Goal: Communication & Community: Answer question/provide support

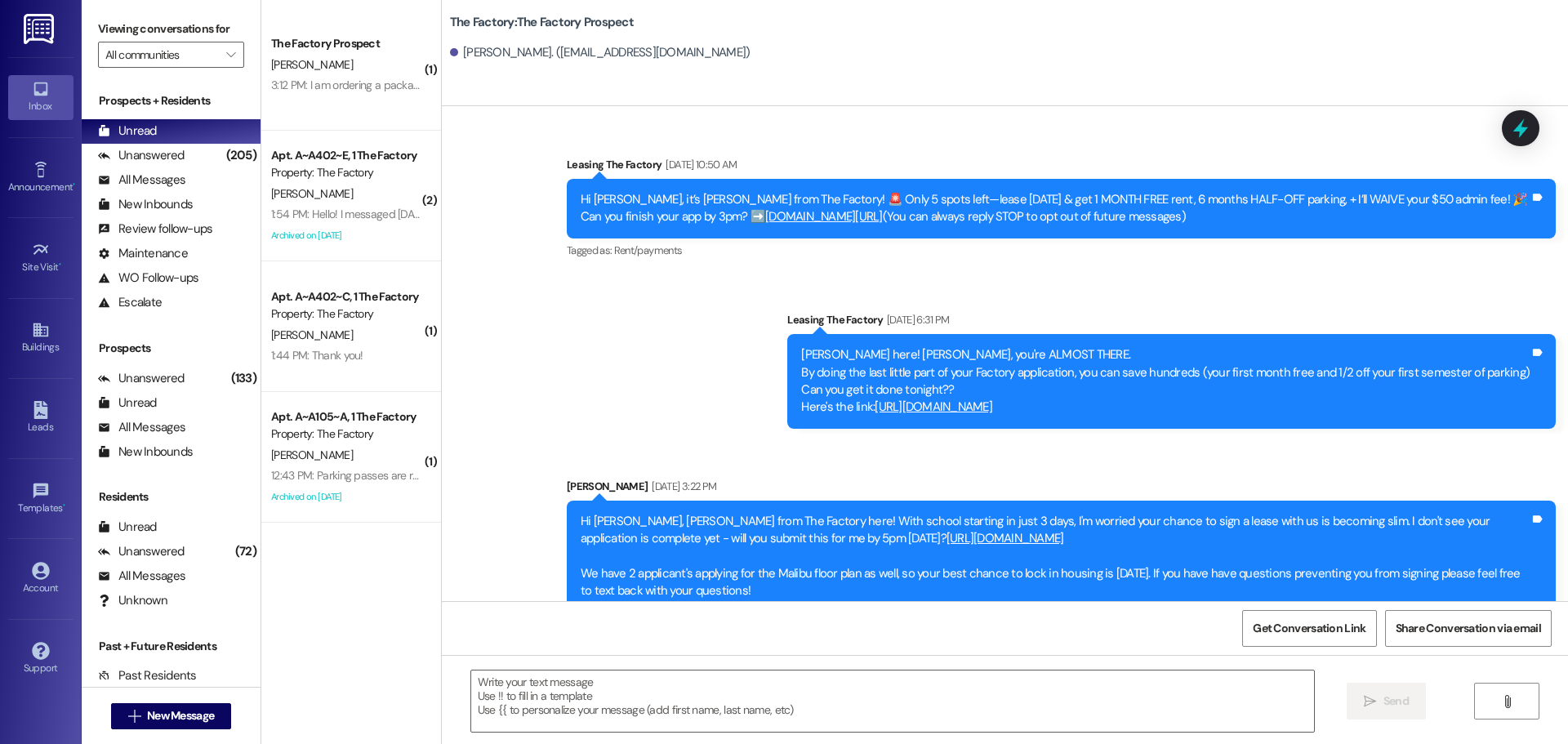
scroll to position [341, 0]
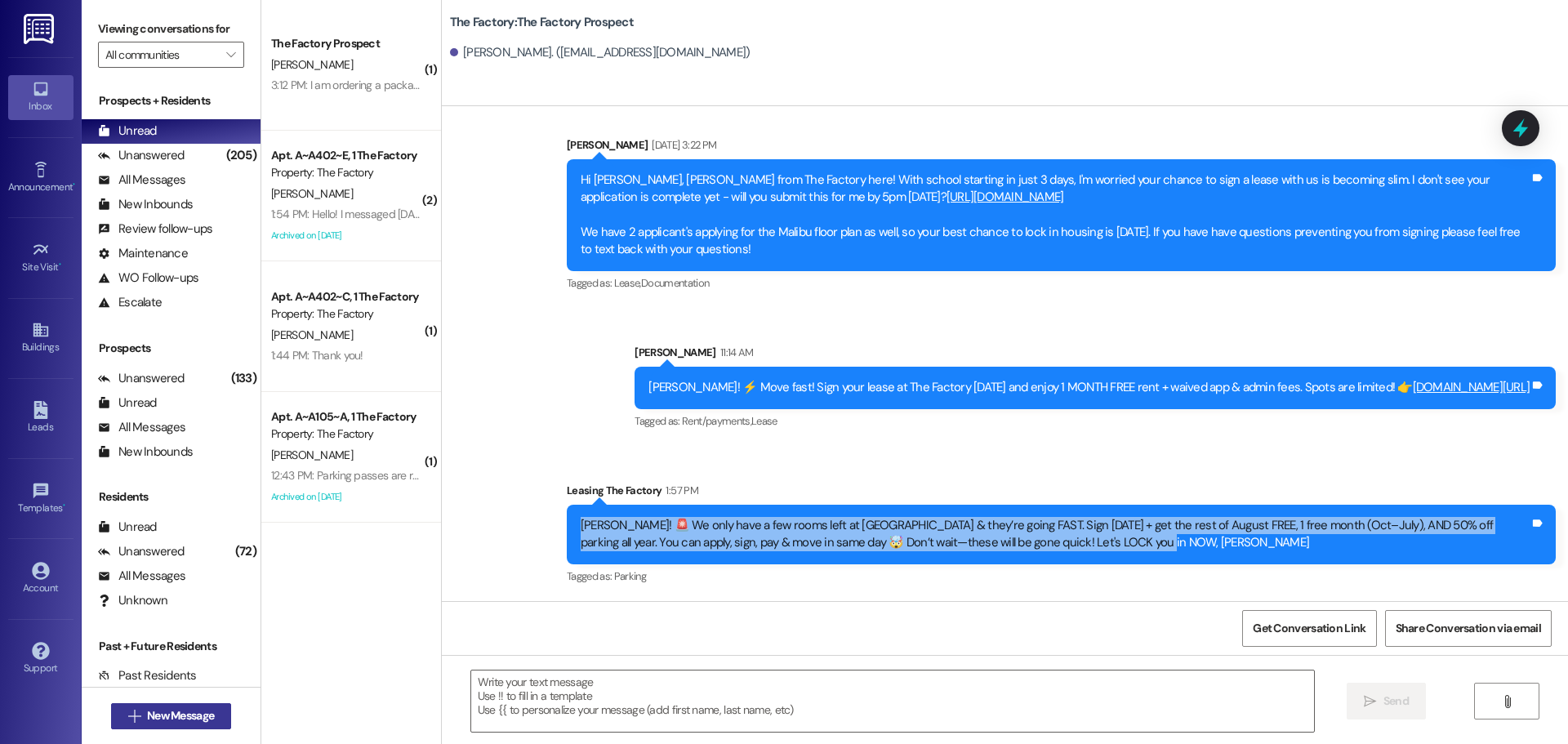
click at [167, 717] on span "New Message" at bounding box center [180, 715] width 67 height 17
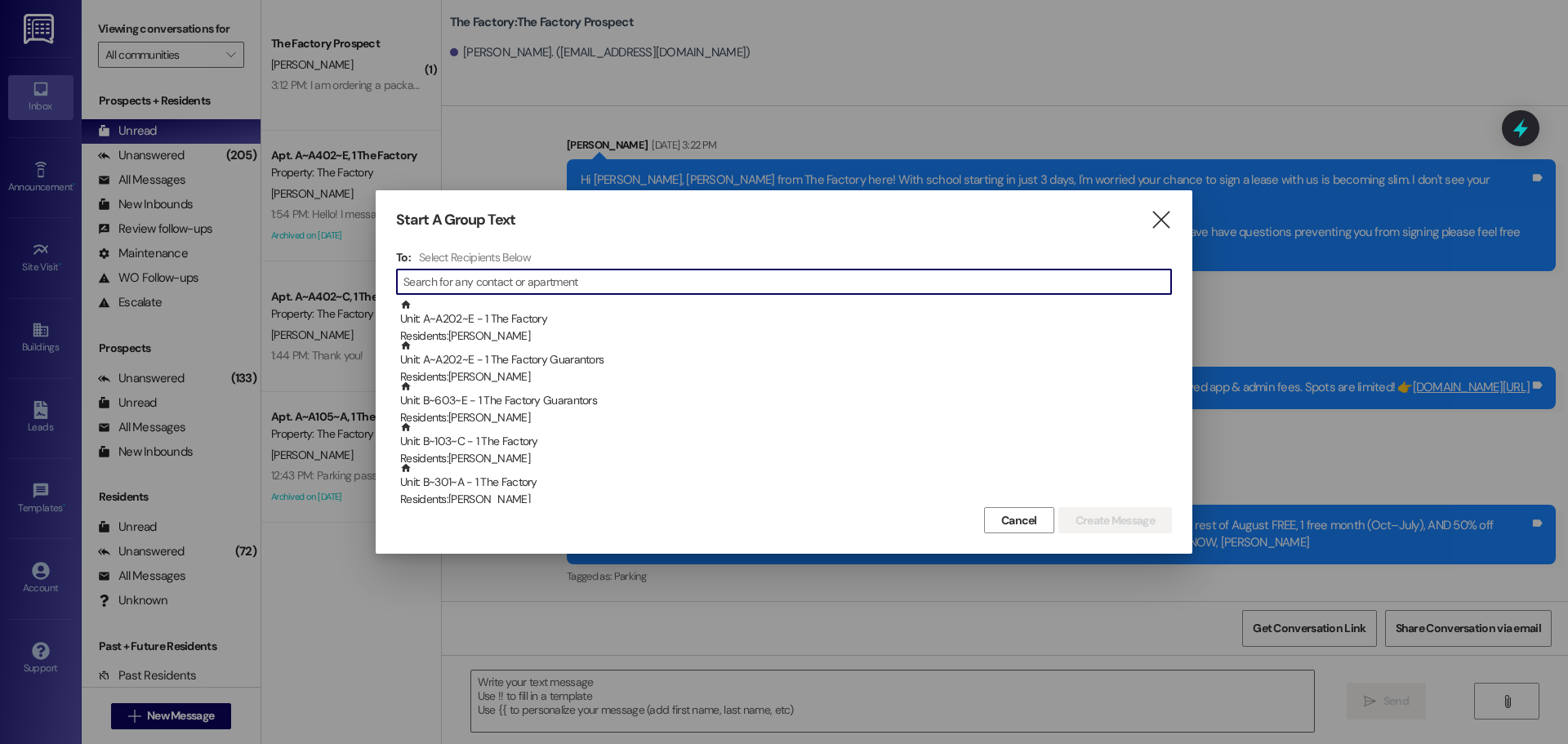
click at [488, 276] on input at bounding box center [787, 281] width 768 height 23
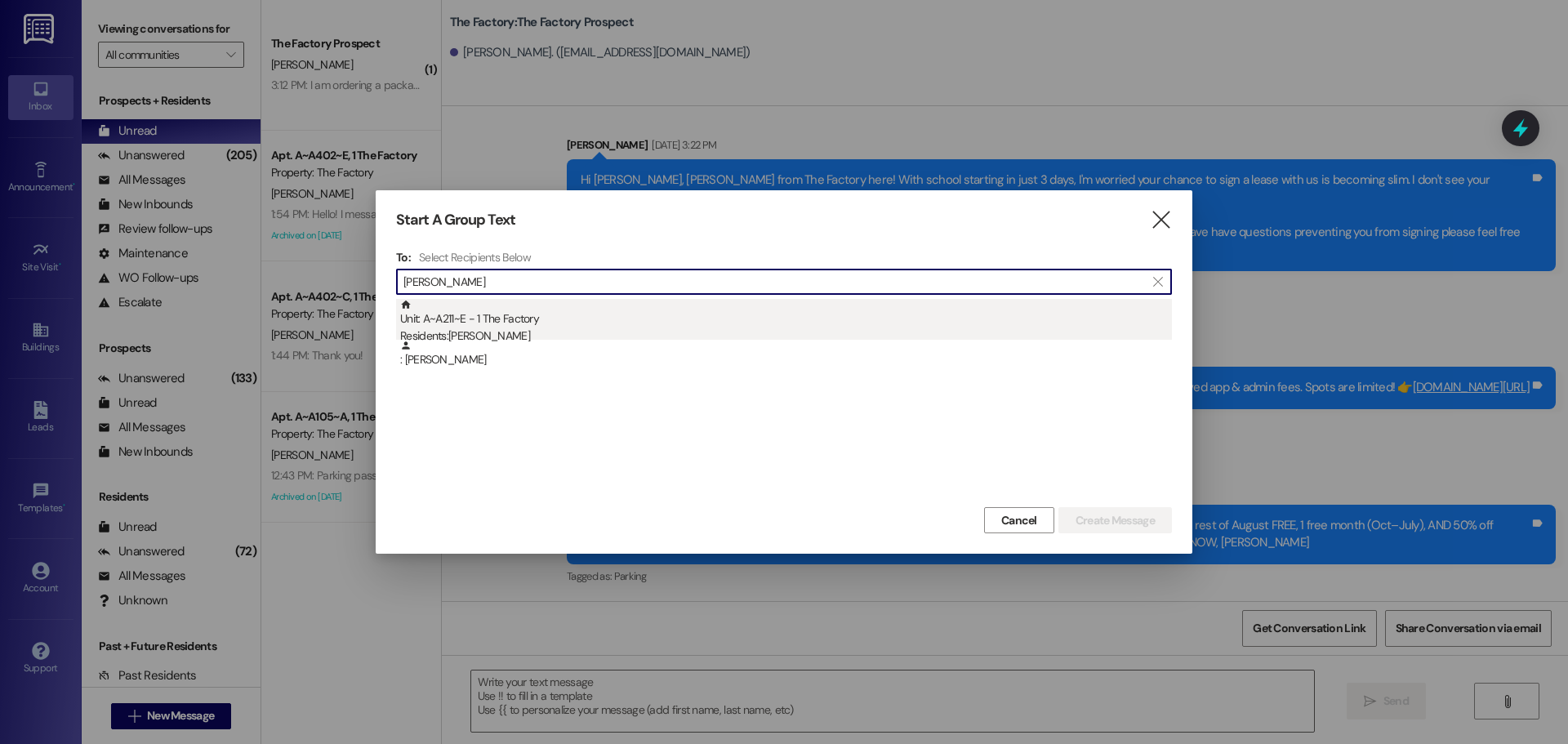
type input "[PERSON_NAME]"
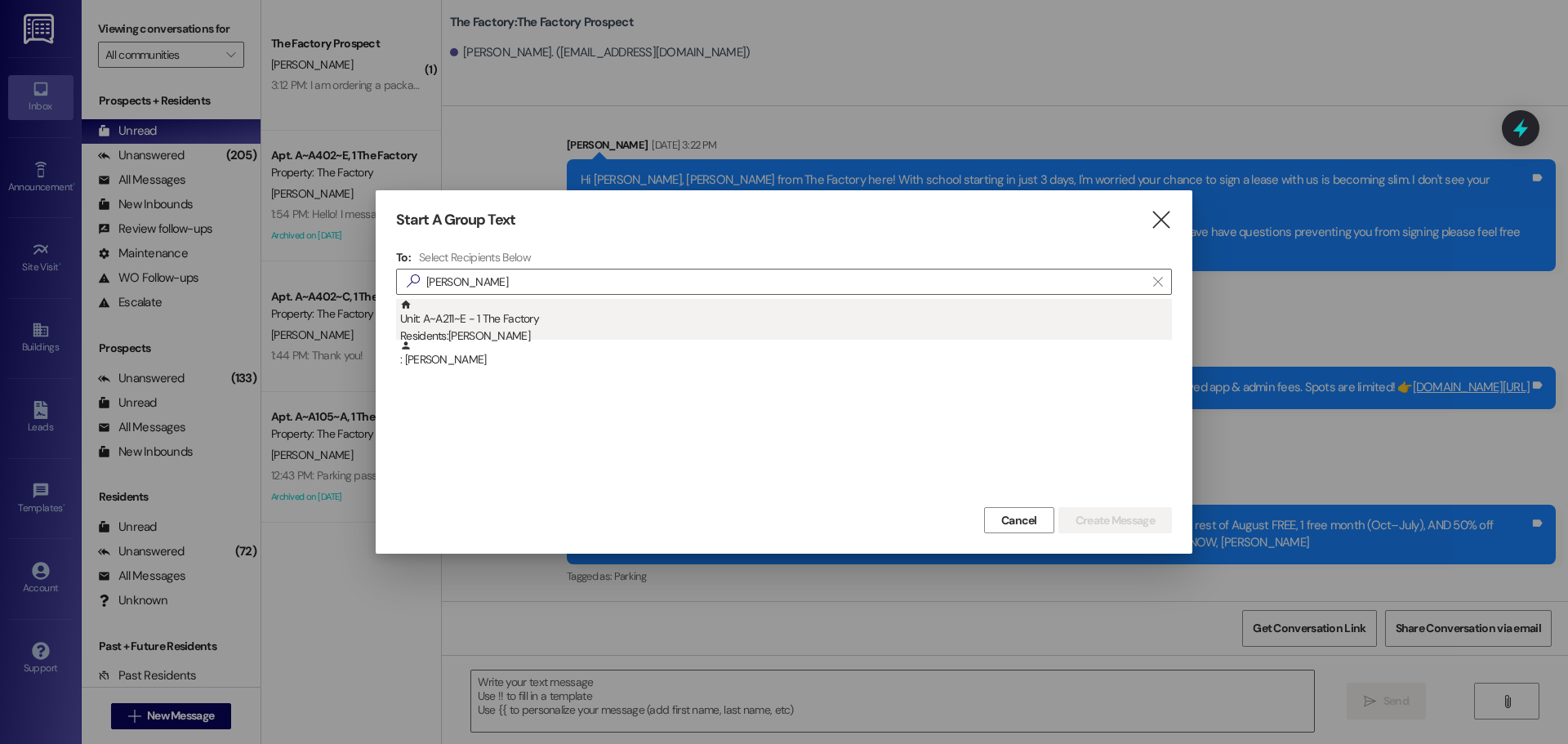
click at [474, 327] on div "Residents: [PERSON_NAME]" at bounding box center [786, 336] width 771 height 17
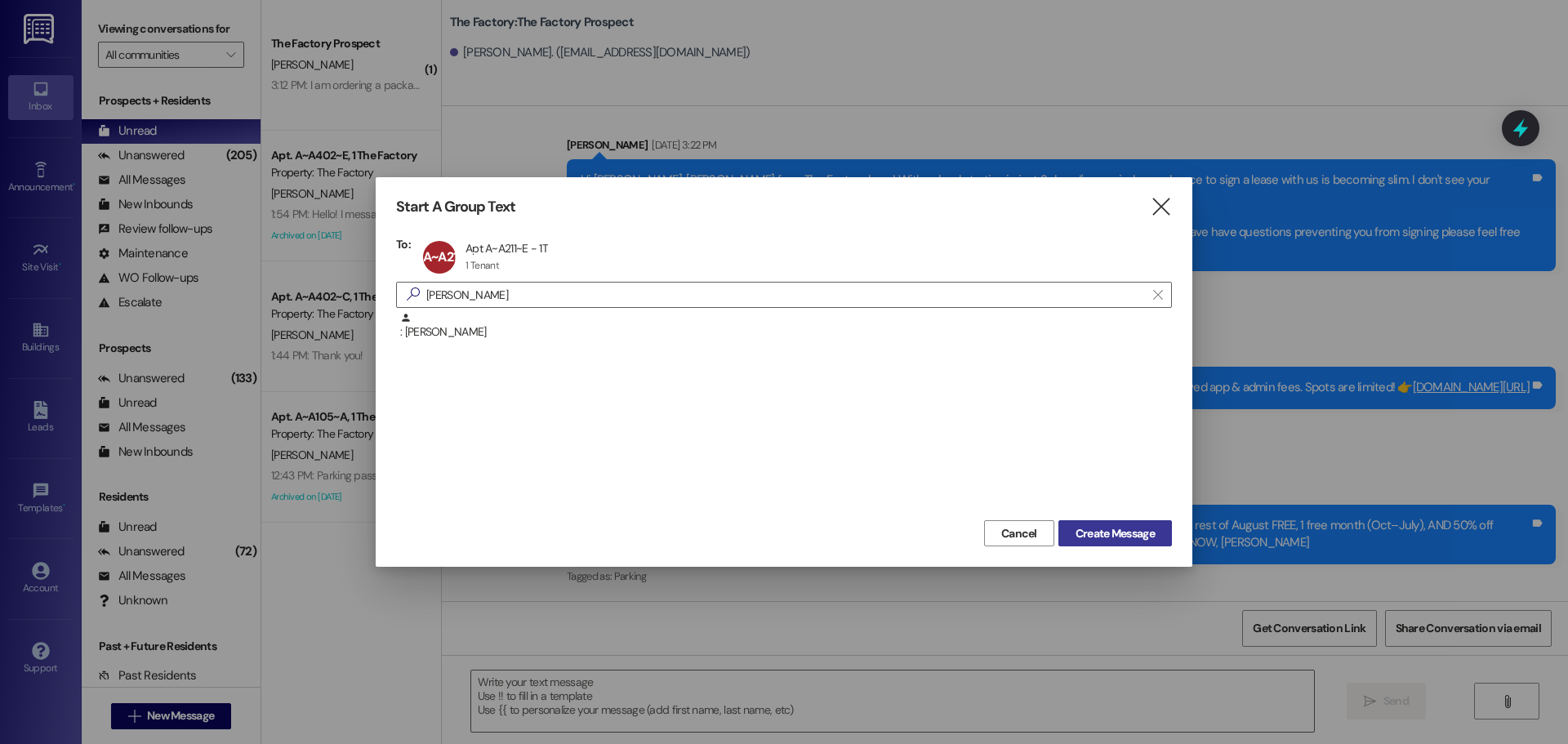
click at [1136, 530] on span "Create Message" at bounding box center [1114, 533] width 79 height 17
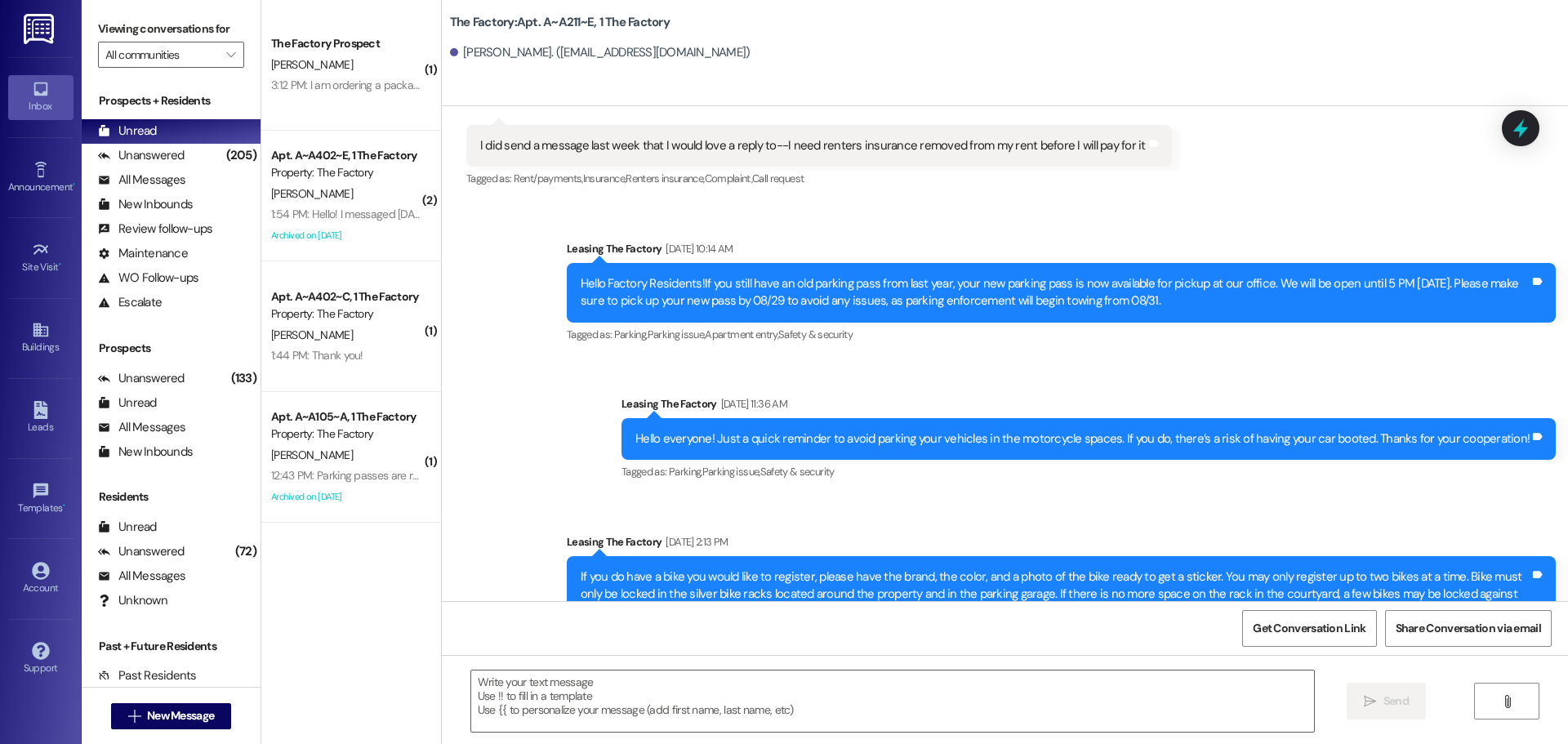
scroll to position [17247, 0]
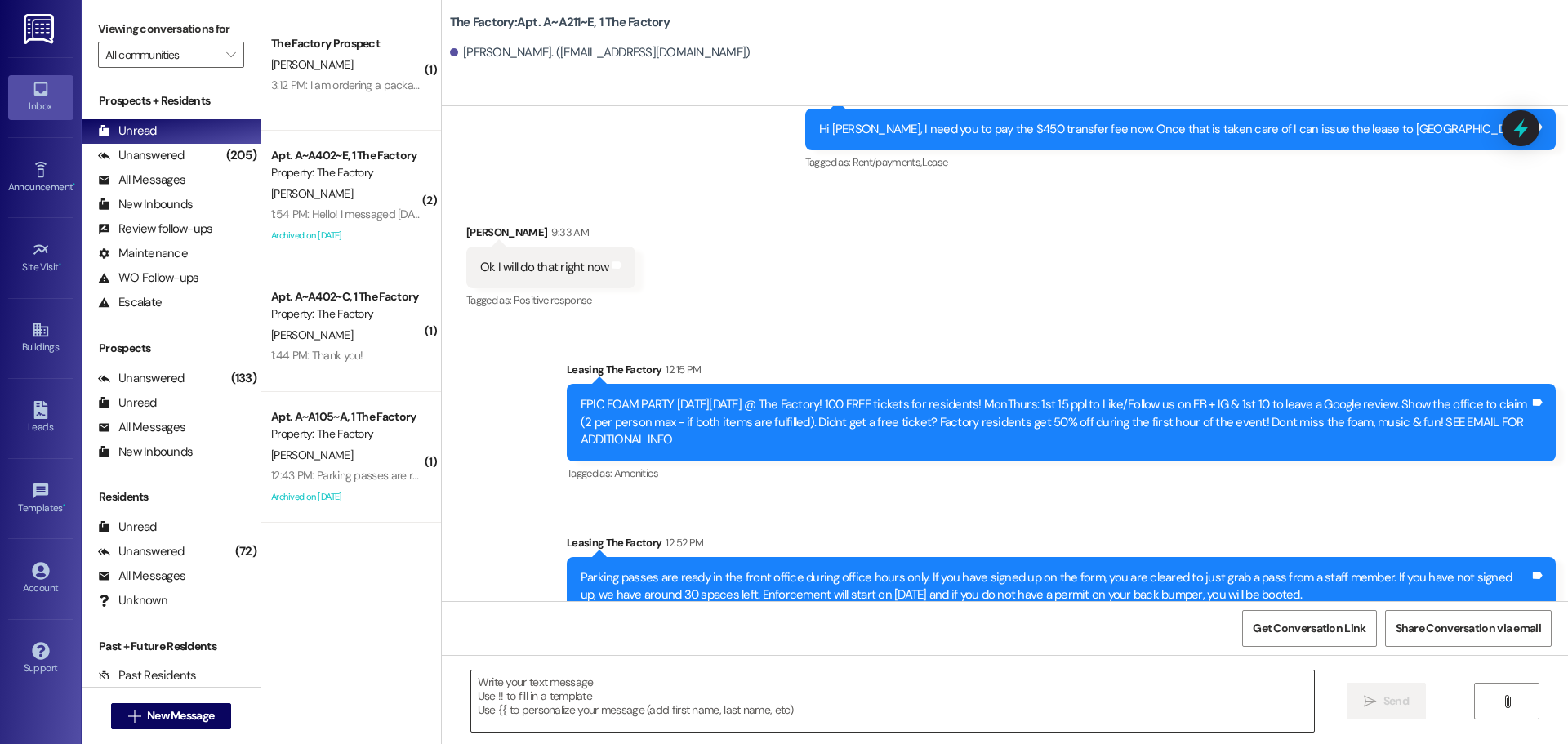
click at [473, 684] on textarea at bounding box center [892, 700] width 843 height 61
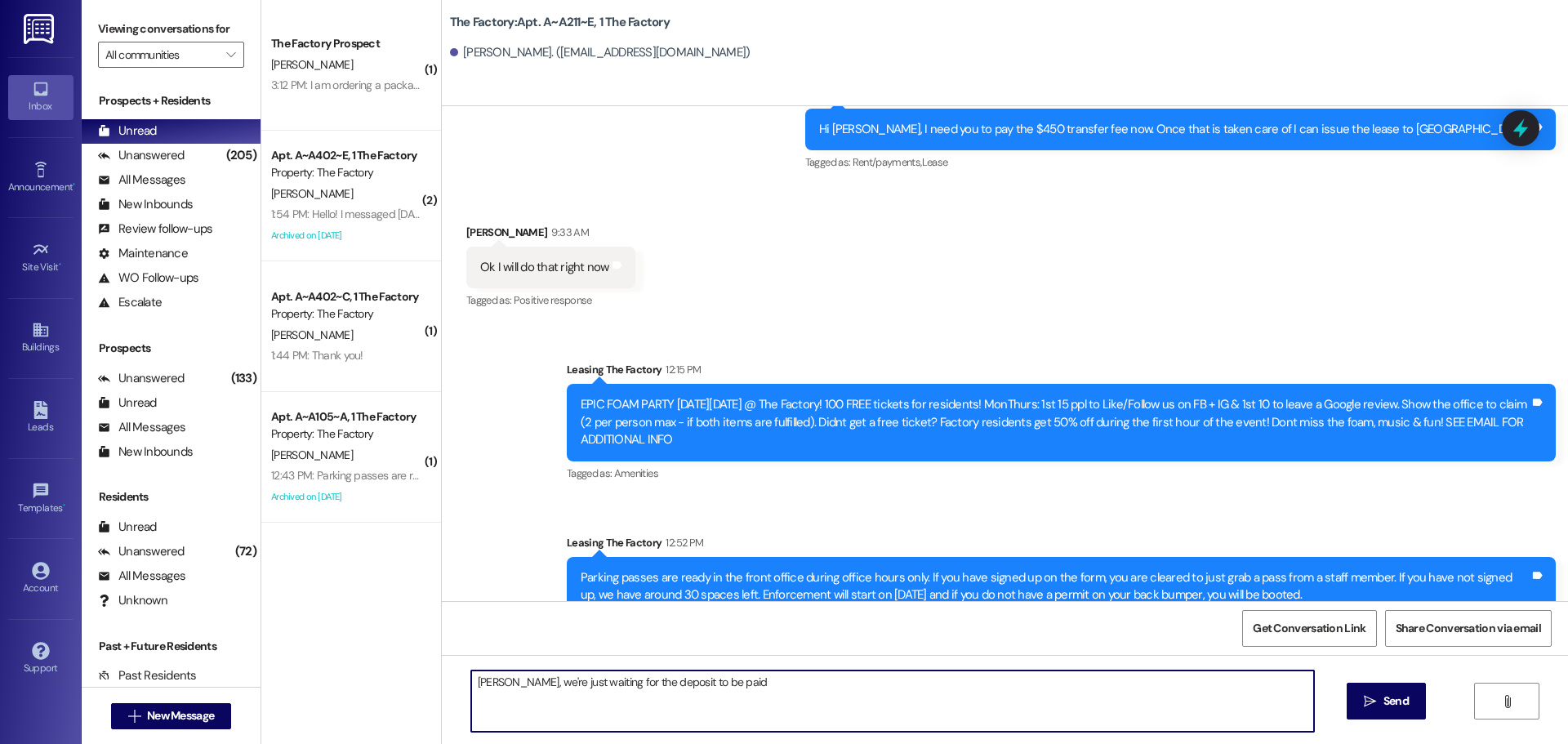
type textarea "[PERSON_NAME], we're just waiting for the deposit to be paid."
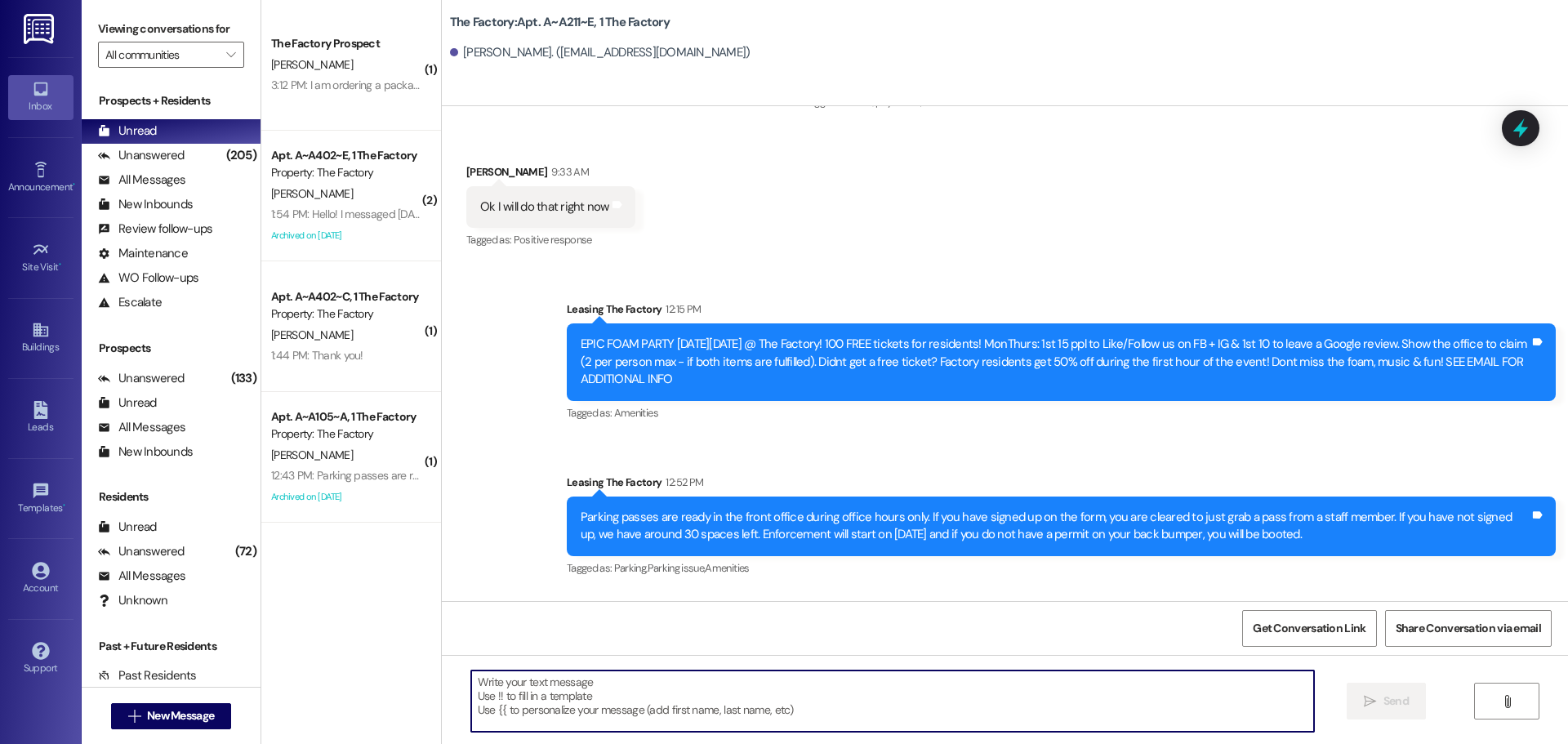
scroll to position [17360, 0]
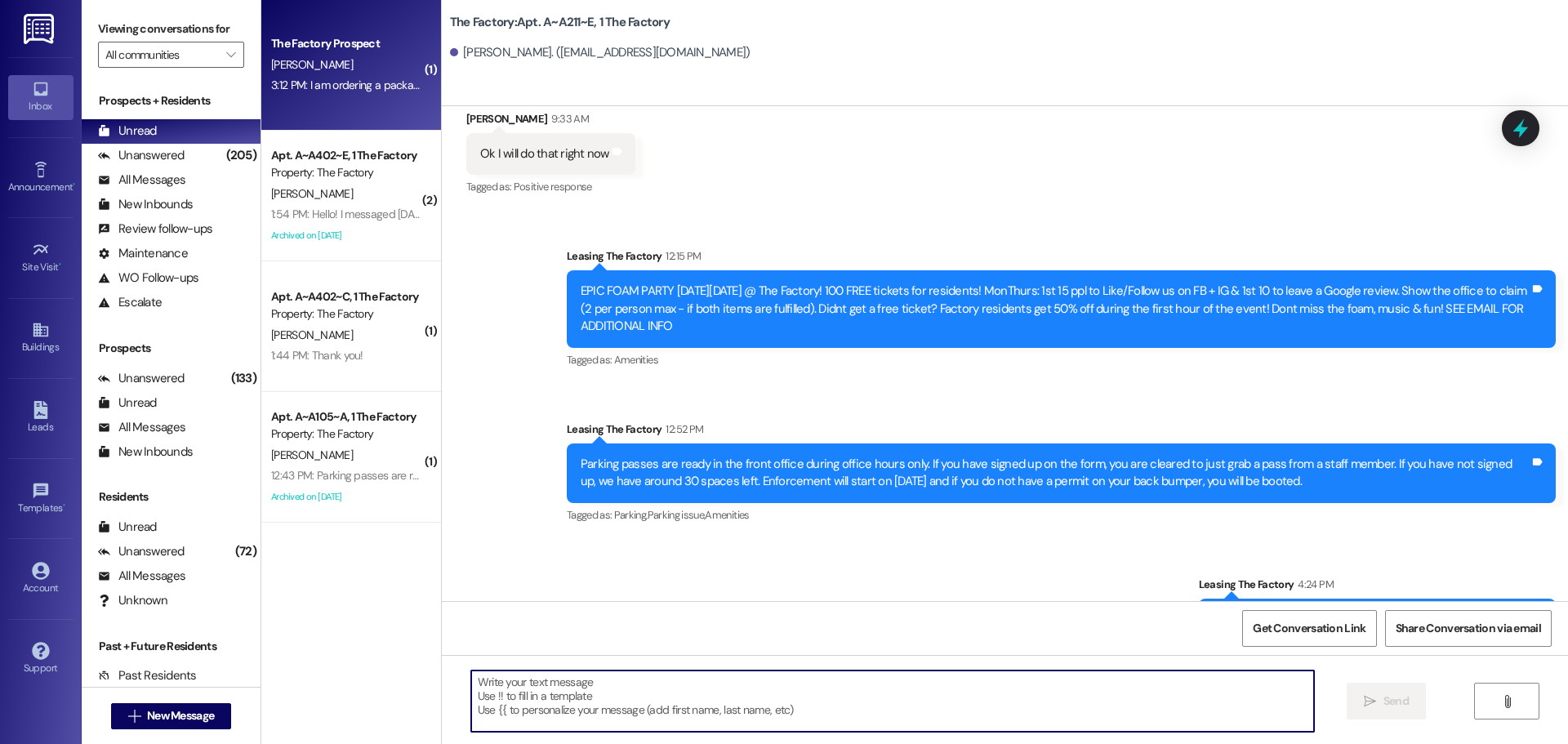
click at [338, 108] on div "The Factory Prospect [PERSON_NAME] 3:12 PM: I am ordering a package from Amazon…" at bounding box center [351, 65] width 179 height 131
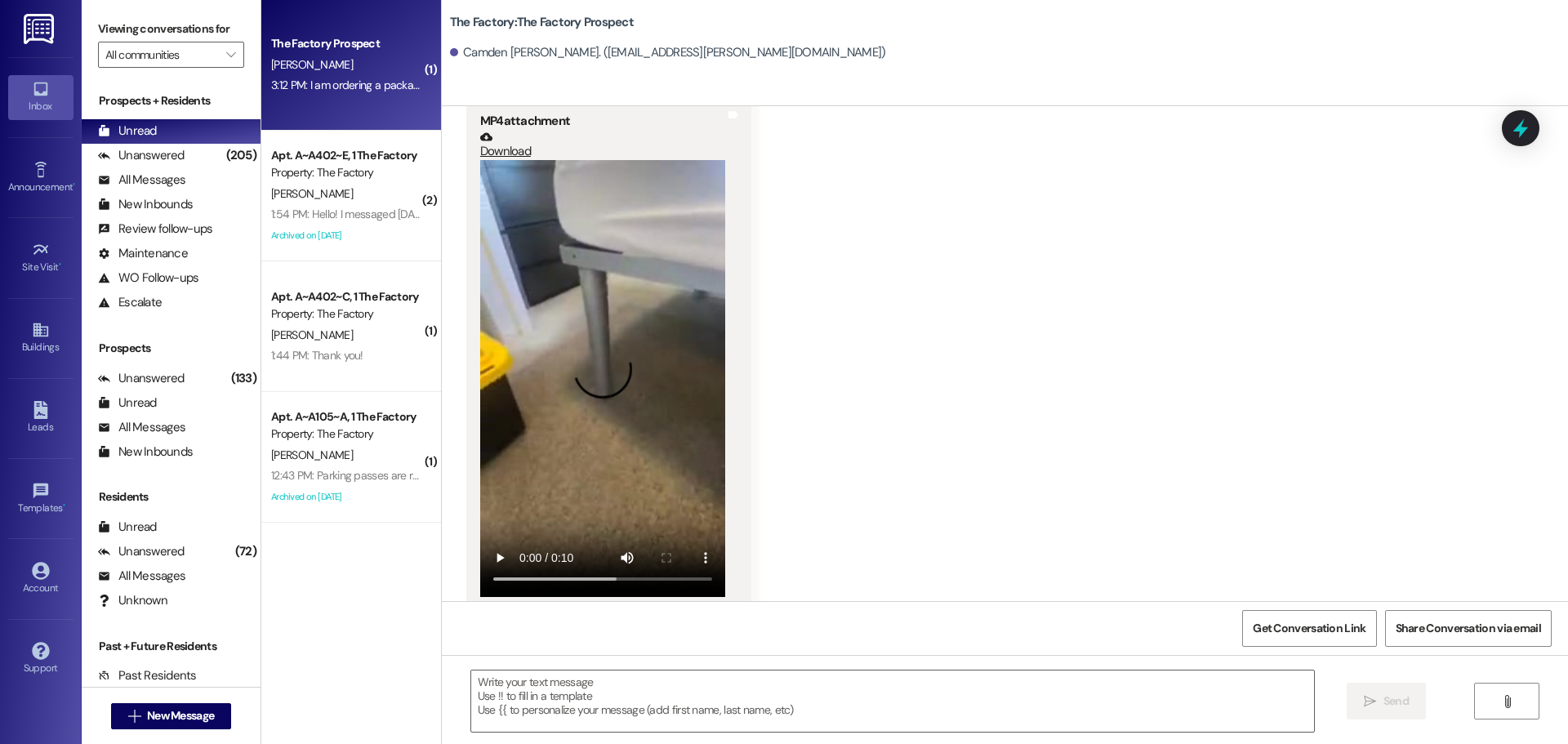
scroll to position [5094, 0]
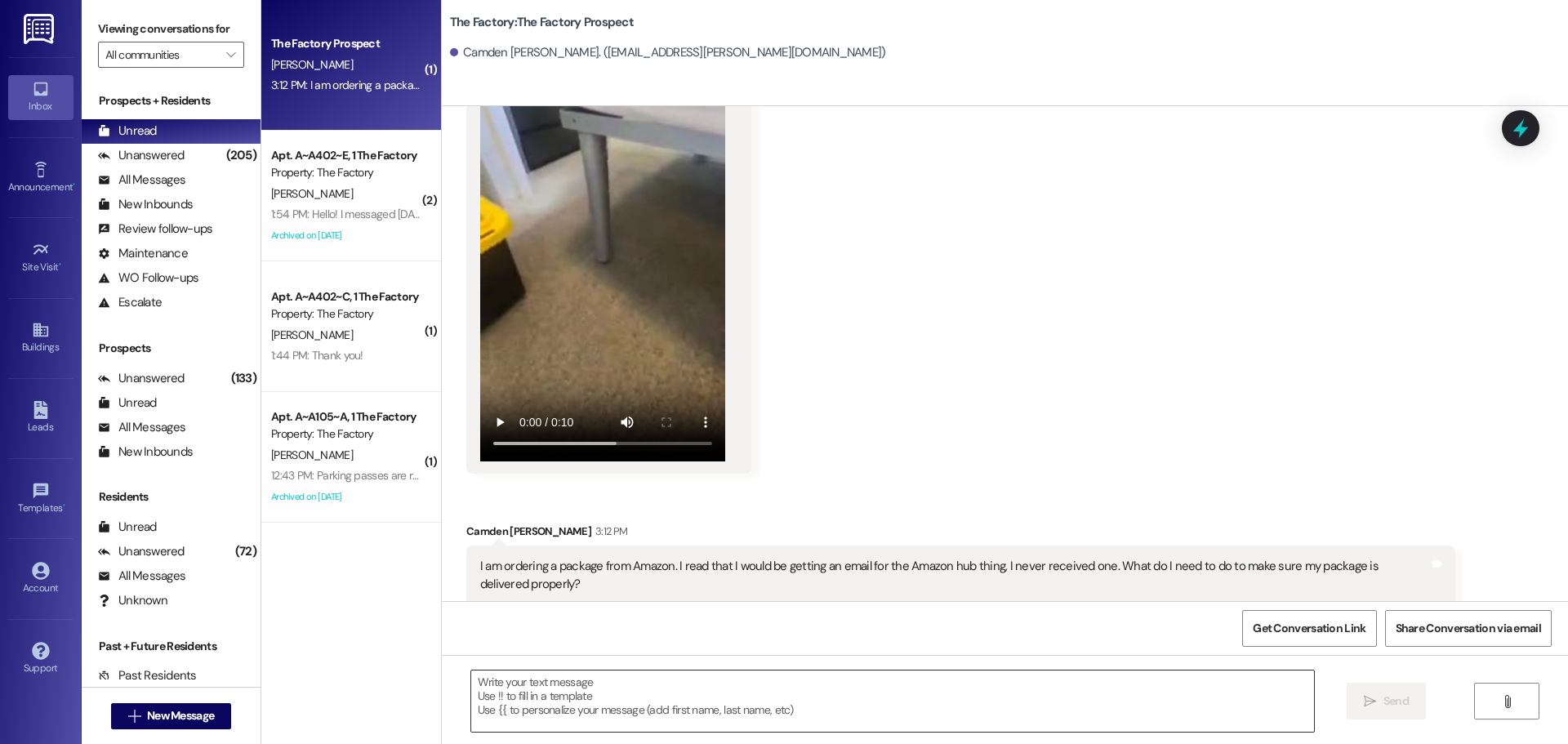
click at [501, 688] on textarea at bounding box center [892, 700] width 843 height 61
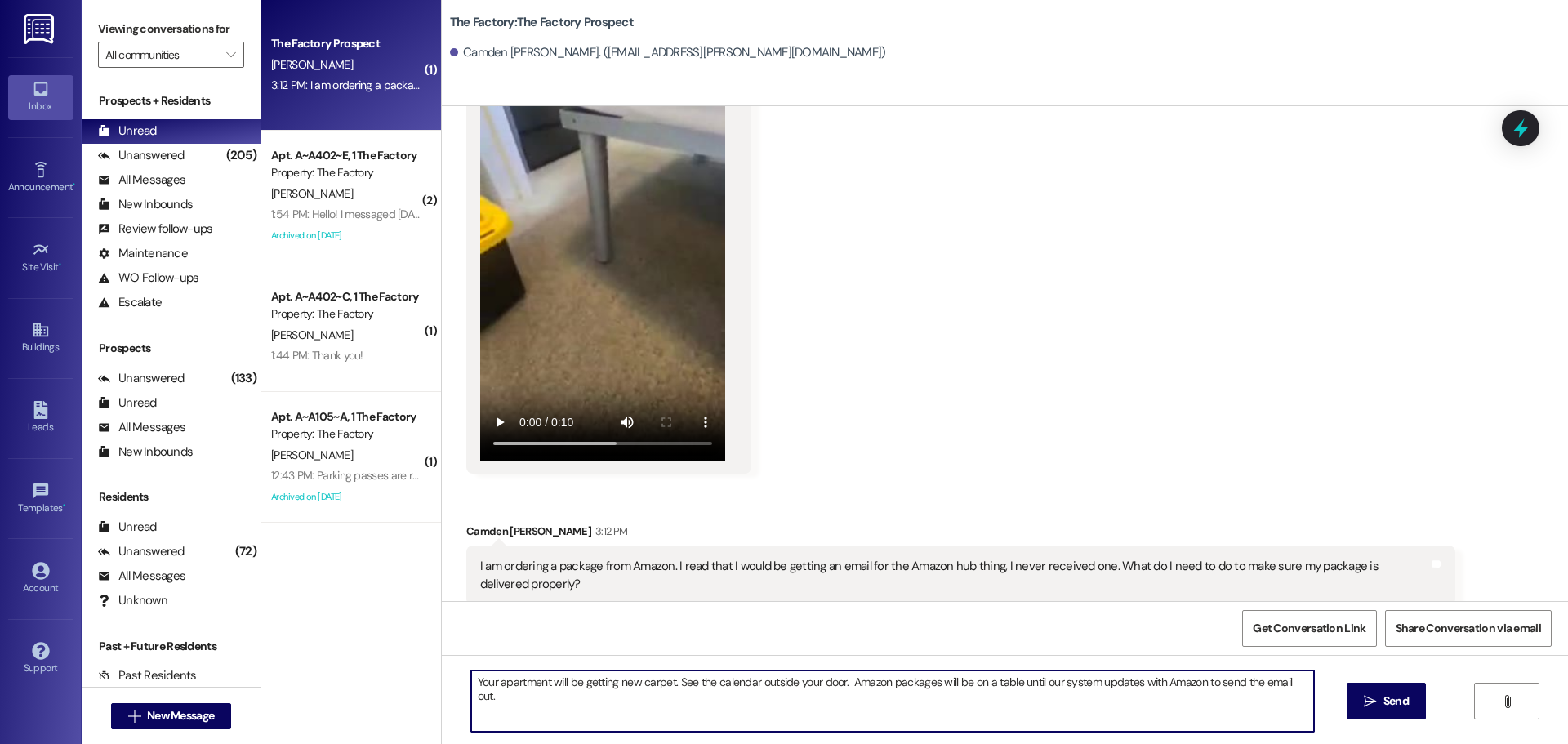
type textarea "Your apartment will be getting new carpet. See the calendar outside your door. …"
